Goal: Transaction & Acquisition: Purchase product/service

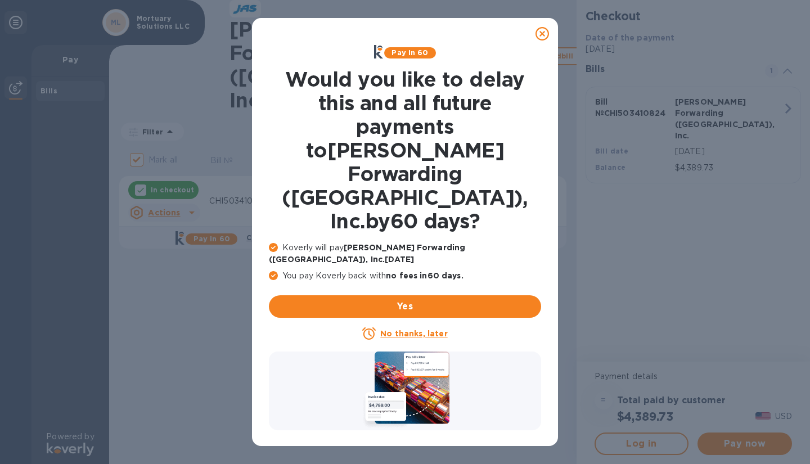
click at [548, 32] on icon at bounding box center [541, 33] width 13 height 13
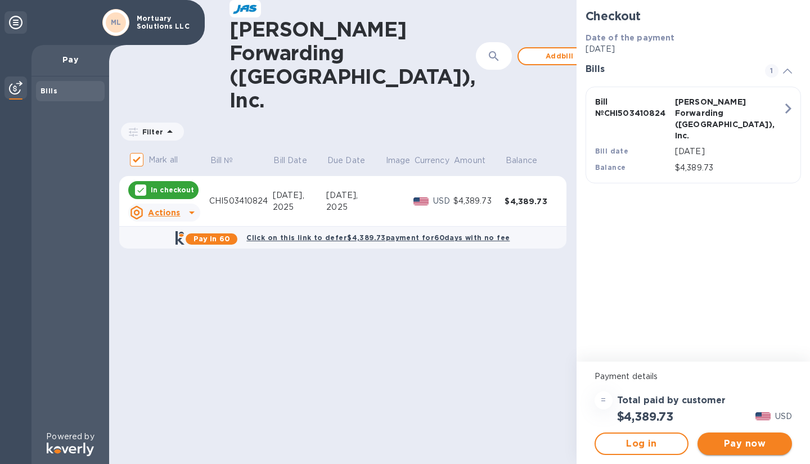
click at [748, 439] on span "Pay now" at bounding box center [744, 443] width 76 height 13
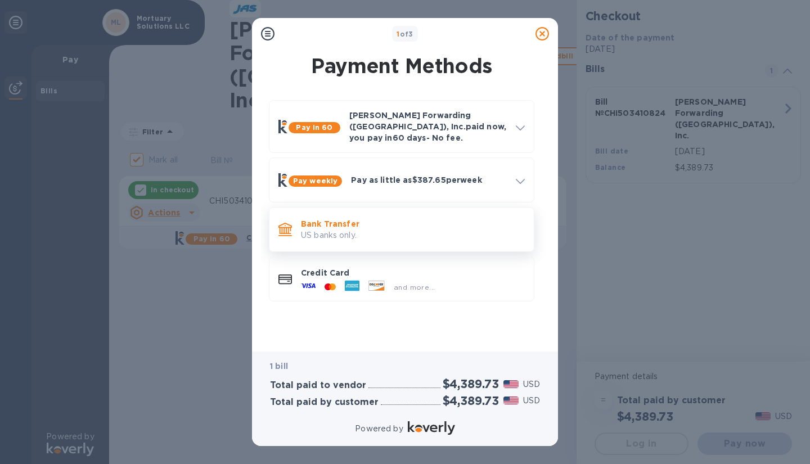
click at [400, 229] on p "US banks only." at bounding box center [413, 235] width 224 height 12
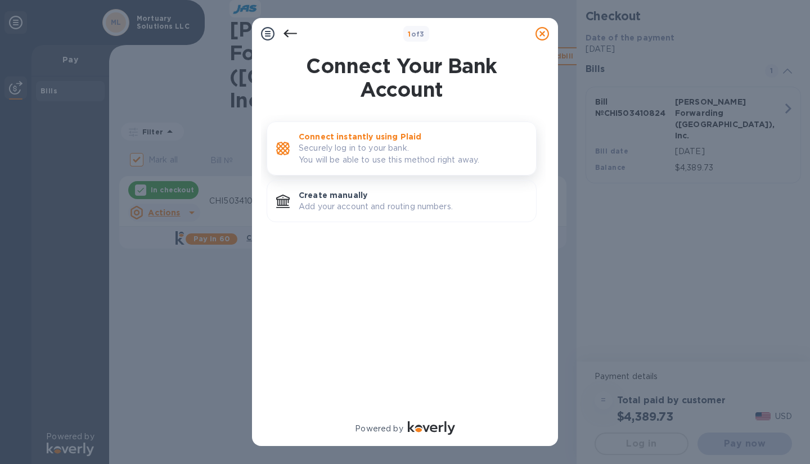
click at [365, 146] on p "Securely log in to your bank. You will be able to use this method right away." at bounding box center [413, 154] width 228 height 24
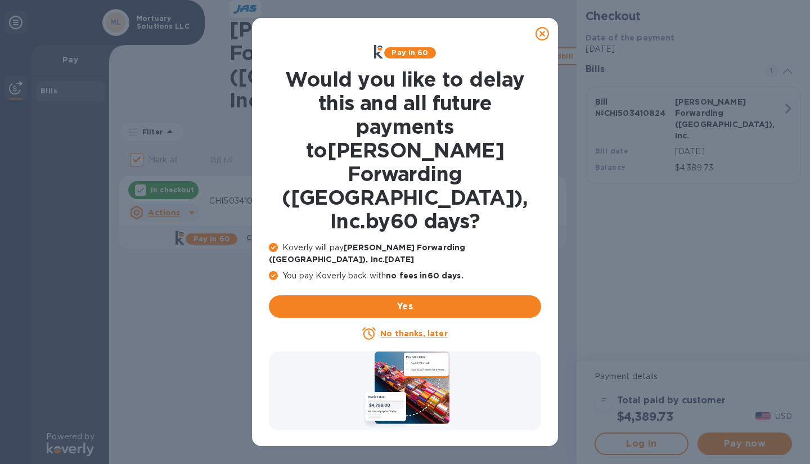
click at [540, 37] on icon at bounding box center [541, 33] width 13 height 13
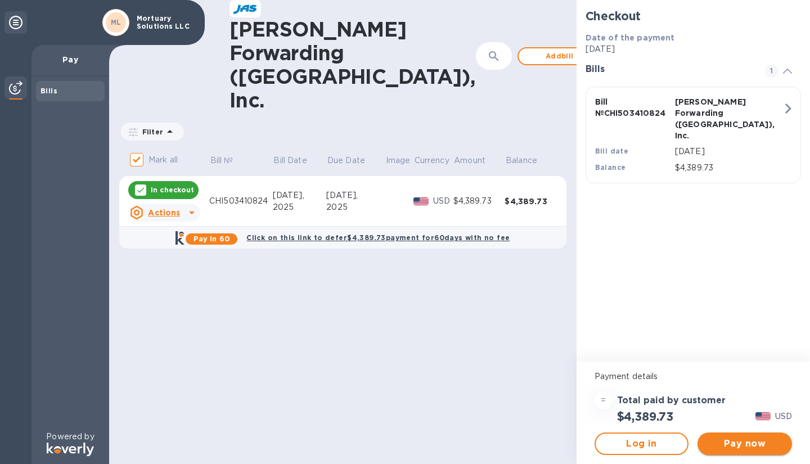
click at [724, 445] on span "Pay now" at bounding box center [744, 443] width 76 height 13
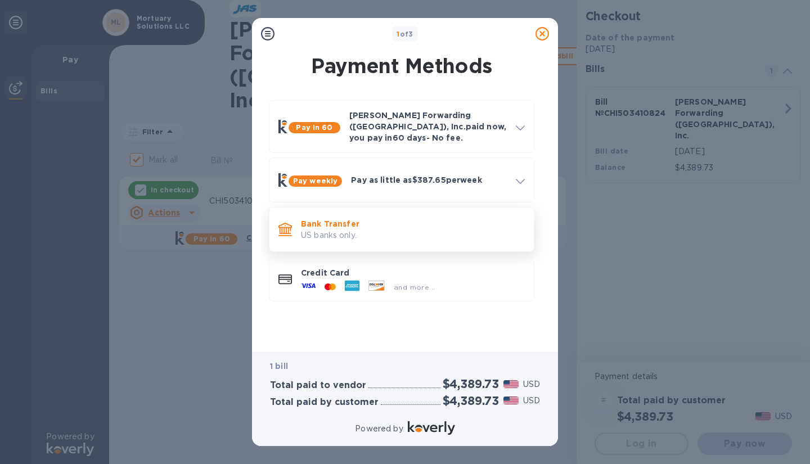
click at [323, 219] on p "Bank Transfer" at bounding box center [413, 223] width 224 height 11
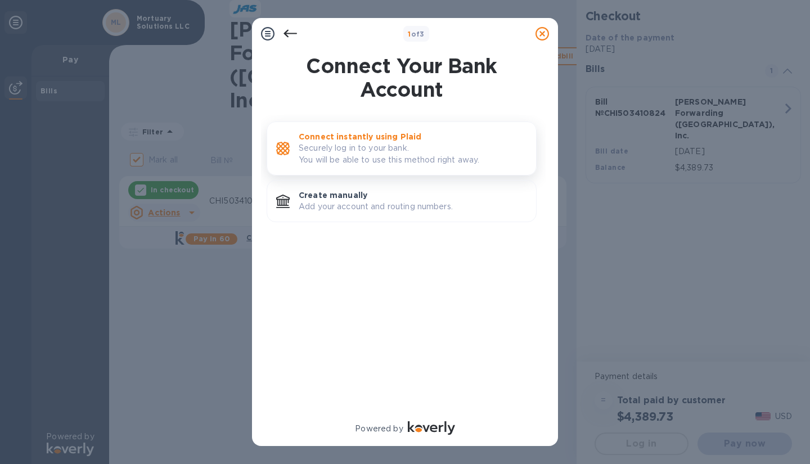
click at [348, 158] on p "Securely log in to your bank. You will be able to use this method right away." at bounding box center [413, 154] width 228 height 24
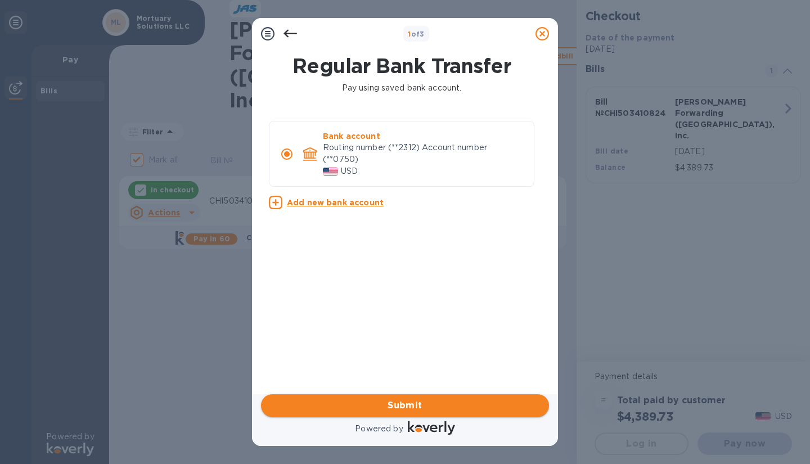
click at [408, 401] on span "Submit" at bounding box center [405, 405] width 270 height 13
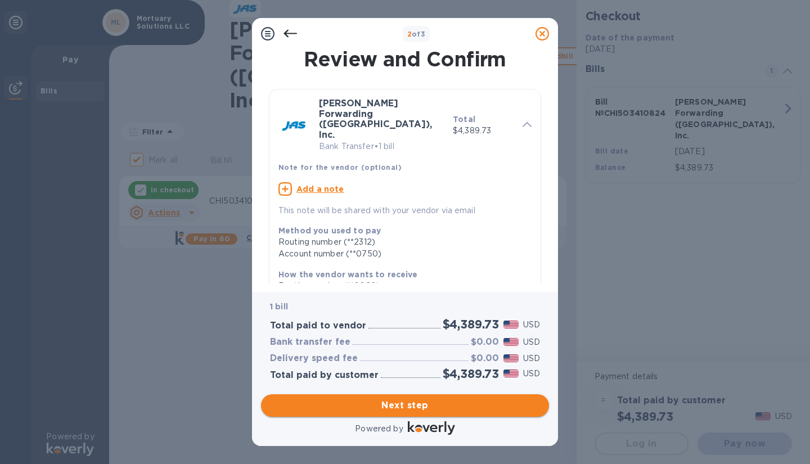
click at [418, 402] on span "Next step" at bounding box center [405, 405] width 270 height 13
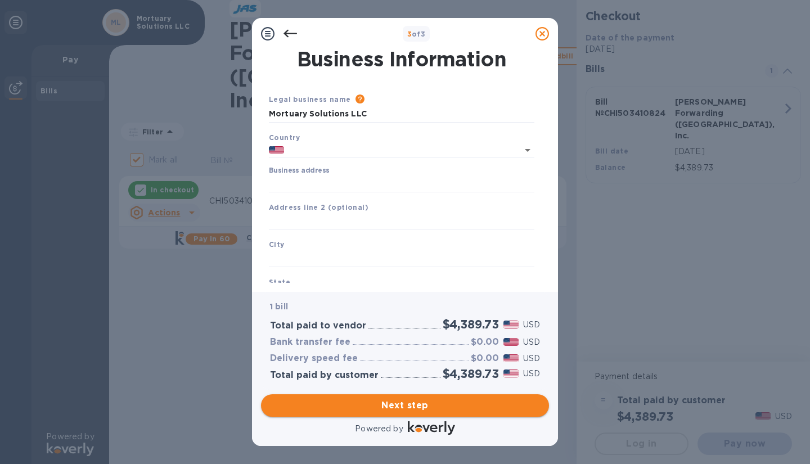
type input "United States"
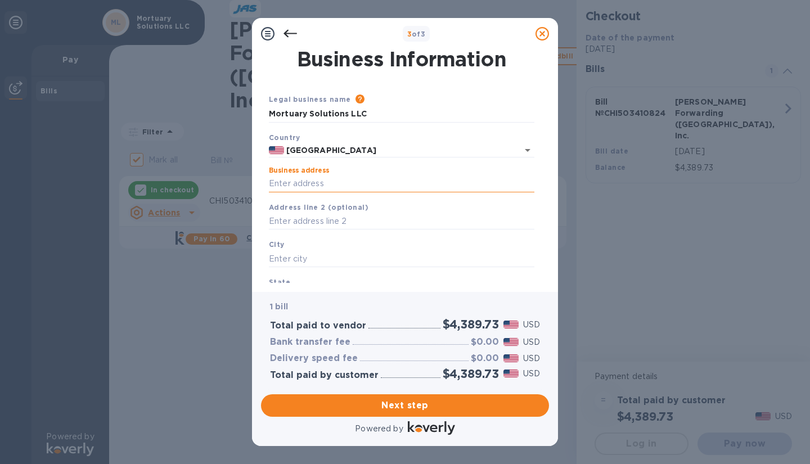
click at [329, 184] on input "Business address" at bounding box center [401, 183] width 265 height 17
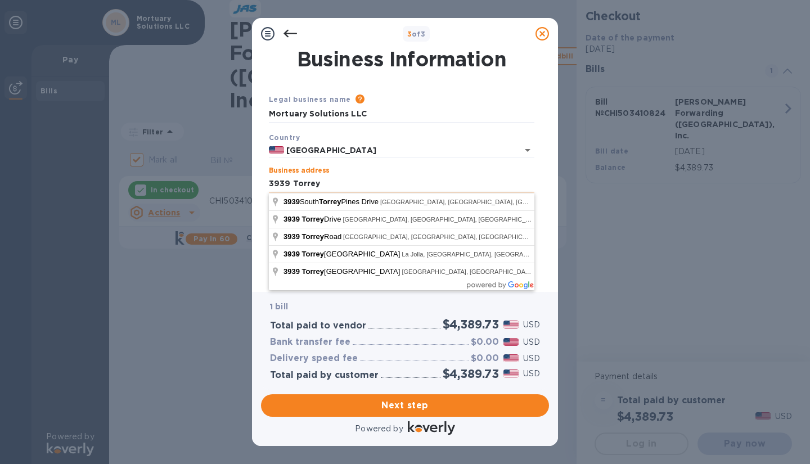
type input "3939 Torrey Pines Blvd"
click at [406, 164] on div "Business address 3939 Torrey Pines Blvd" at bounding box center [401, 179] width 274 height 35
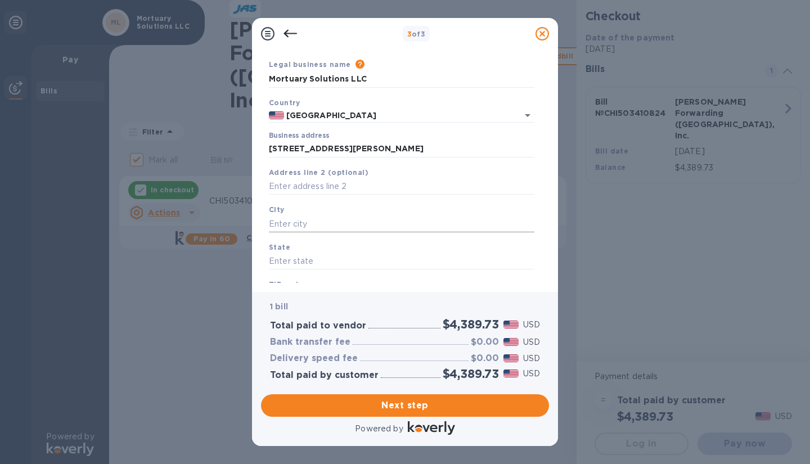
scroll to position [35, 0]
click at [302, 218] on input "text" at bounding box center [401, 223] width 265 height 17
type input "Sarasota"
click at [297, 260] on input "text" at bounding box center [401, 260] width 265 height 17
type input "f"
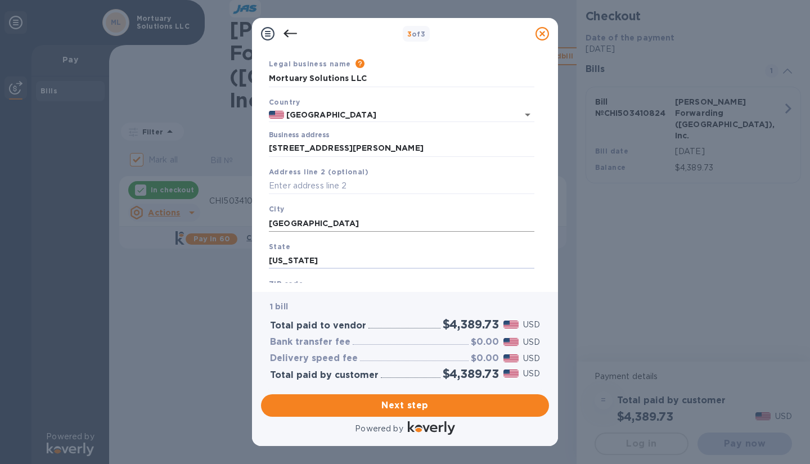
scroll to position [87, 0]
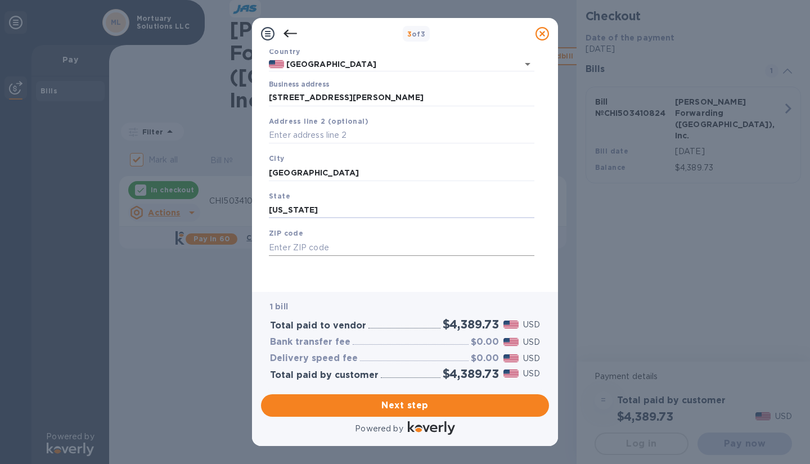
type input "Florida"
click at [297, 244] on input "text" at bounding box center [401, 247] width 265 height 17
type input "34238"
click at [311, 275] on div "Legal business name Please provide the legal name that appears on your SS-4 for…" at bounding box center [401, 144] width 274 height 275
click at [403, 405] on span "Next step" at bounding box center [405, 405] width 270 height 13
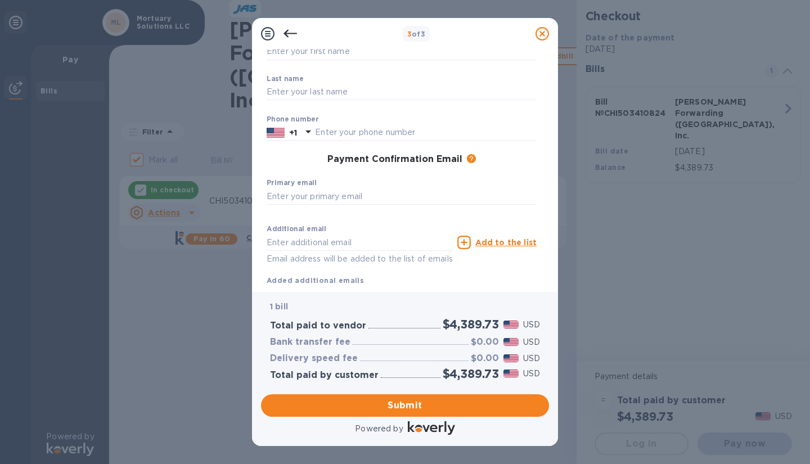
scroll to position [0, 0]
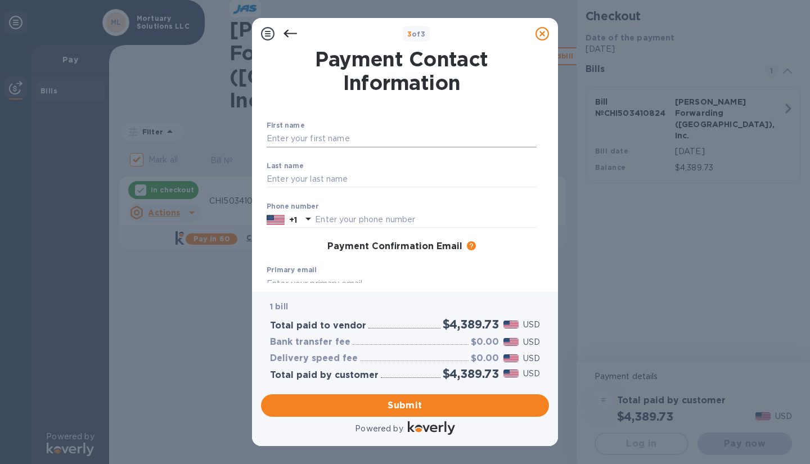
click at [324, 139] on input "text" at bounding box center [401, 138] width 270 height 17
type input "Samuel"
click at [291, 169] on label "Last name" at bounding box center [284, 165] width 37 height 7
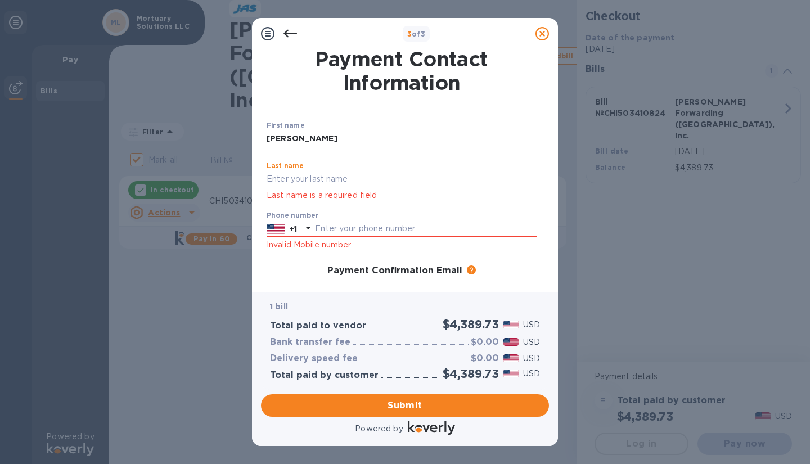
click at [286, 174] on input "text" at bounding box center [401, 179] width 270 height 17
type input "White"
click at [334, 230] on div "Phone number +1 Invalid Mobile number" at bounding box center [401, 231] width 270 height 40
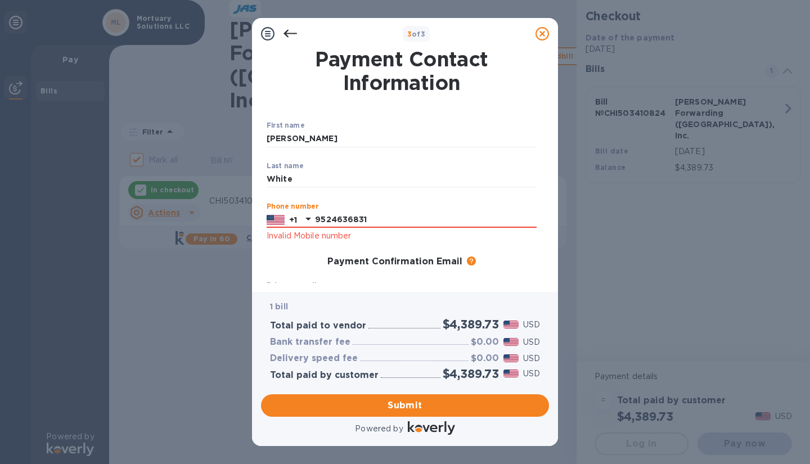
click at [291, 252] on div "Payment Confirmation Email The added email addresses will be used to send the p…" at bounding box center [401, 262] width 279 height 20
click at [373, 218] on input "9524636831" at bounding box center [425, 219] width 221 height 17
click at [440, 237] on p "Invalid Mobile number" at bounding box center [401, 235] width 270 height 13
click at [409, 210] on div "Phone number +1 9524636831 Invalid Mobile number" at bounding box center [401, 222] width 270 height 40
click at [383, 211] on input "9524636831" at bounding box center [425, 219] width 221 height 17
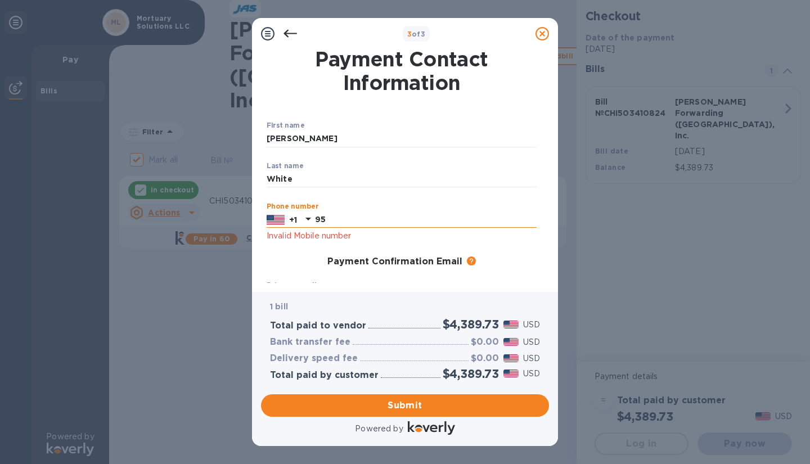
type input "9"
click at [286, 252] on div "Payment Confirmation Email The added email addresses will be used to send the p…" at bounding box center [401, 262] width 279 height 20
click at [340, 221] on input "text" at bounding box center [425, 219] width 221 height 17
type input "9524636831"
click at [350, 232] on p "Invalid Mobile number" at bounding box center [401, 235] width 270 height 13
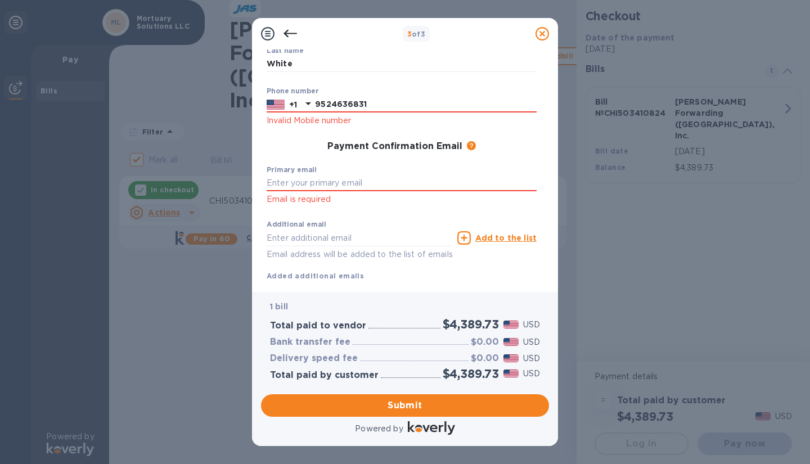
scroll to position [145, 0]
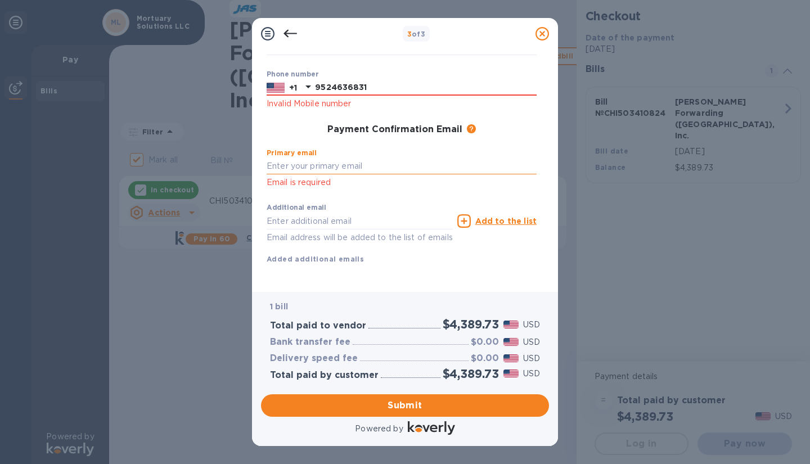
click at [327, 158] on input "text" at bounding box center [401, 166] width 270 height 17
type input "s"
type input "remembranceurnss@gmail.com"
click at [374, 180] on div "First name Samuel ​ Last name White ​ Phone number +1 9524636831 Invalid Mobile…" at bounding box center [401, 127] width 279 height 284
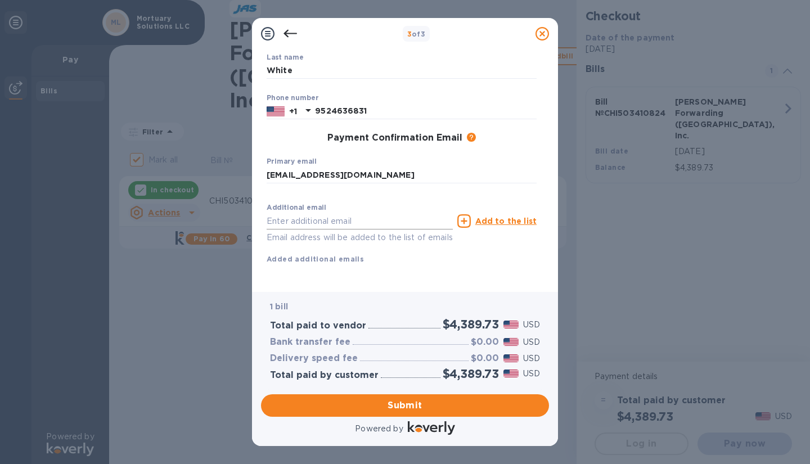
click at [340, 213] on input "text" at bounding box center [359, 221] width 186 height 17
type input "swhite0011@gmail.com"
click at [356, 247] on div "Additional email swhite0011@gmail.com Email address will be added to the list o…" at bounding box center [401, 231] width 270 height 67
click at [387, 401] on span "Submit" at bounding box center [405, 405] width 270 height 13
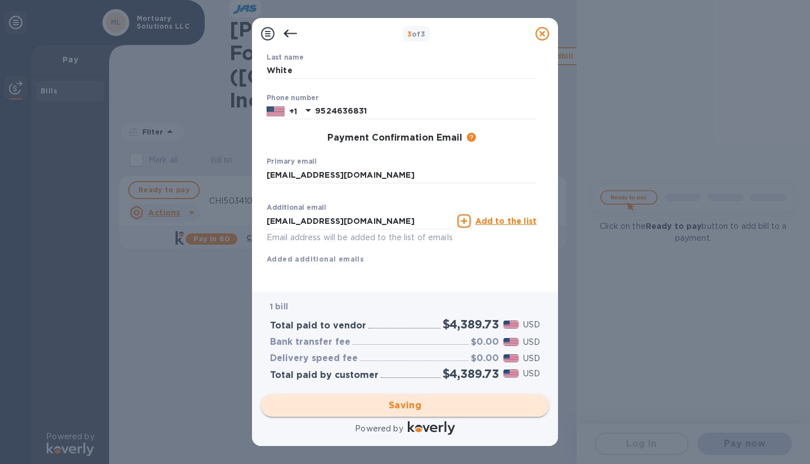
checkbox input "false"
